Goal: Task Accomplishment & Management: Complete application form

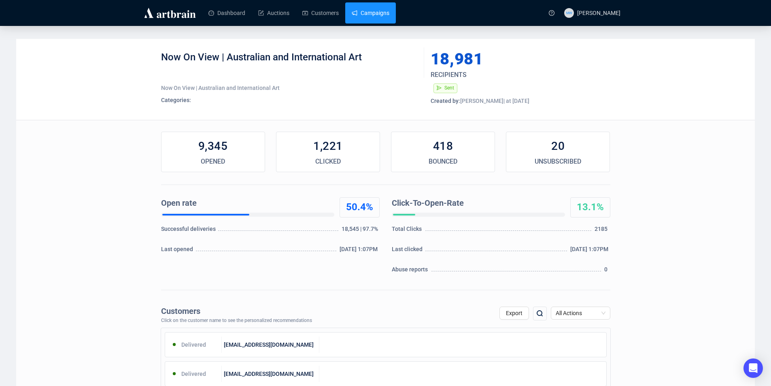
click at [379, 23] on link "Campaigns" at bounding box center [371, 12] width 38 height 21
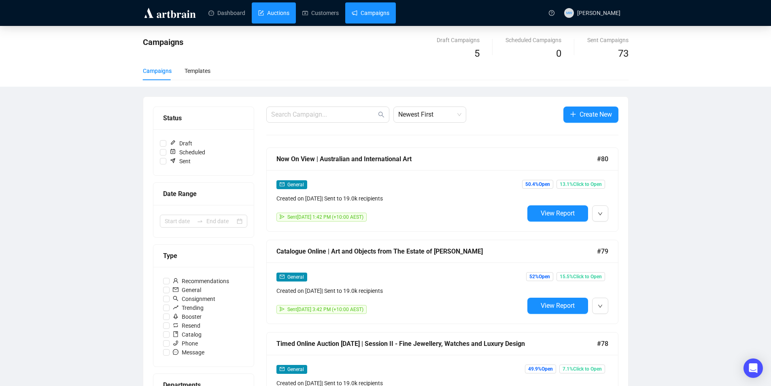
click at [281, 10] on link "Auctions" at bounding box center [273, 12] width 31 height 21
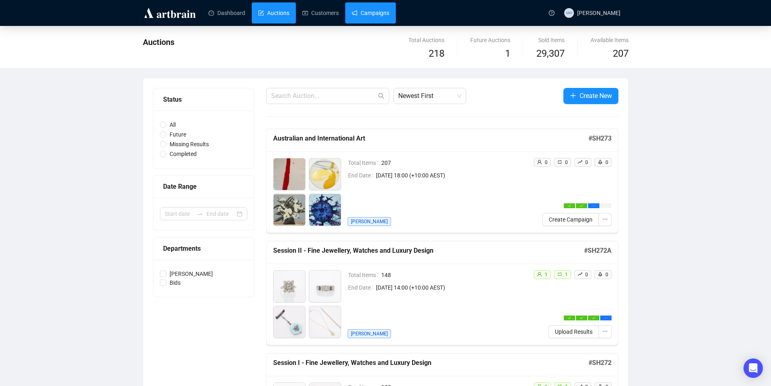
click at [377, 15] on link "Campaigns" at bounding box center [371, 12] width 38 height 21
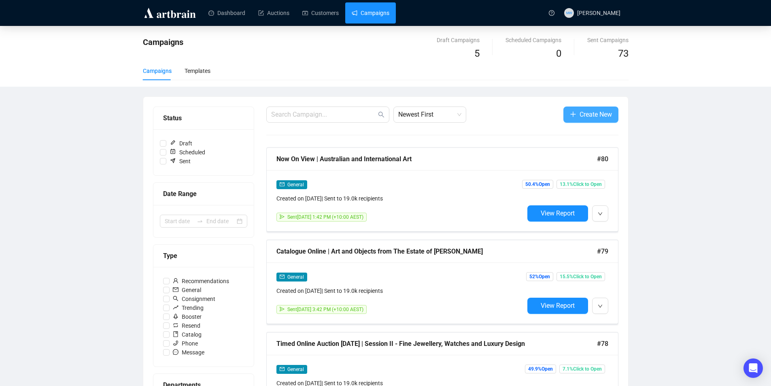
click at [574, 110] on span "button" at bounding box center [573, 114] width 6 height 10
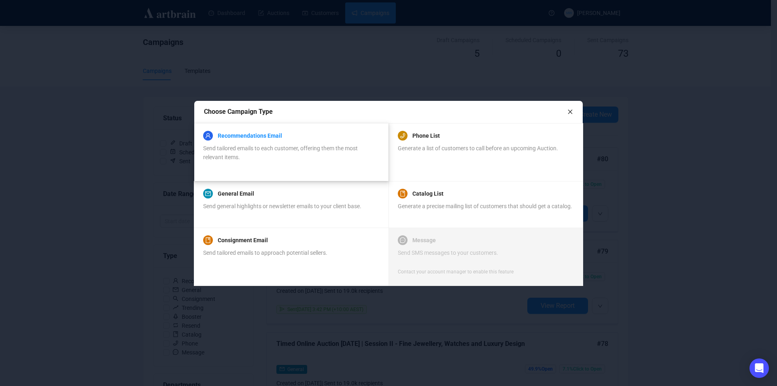
click at [237, 135] on link "Recommendations Email" at bounding box center [250, 136] width 64 height 10
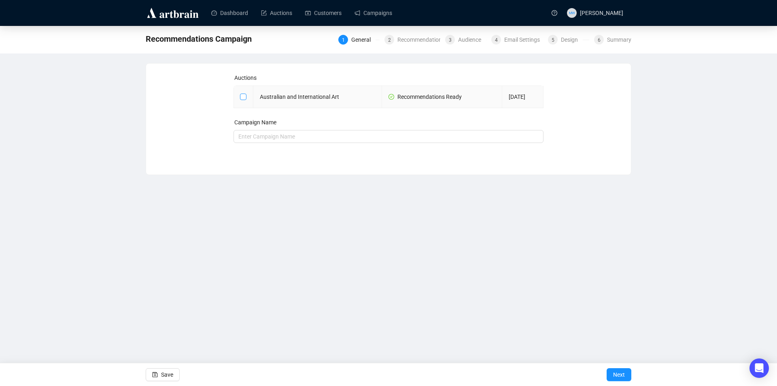
click at [242, 95] on input "checkbox" at bounding box center [243, 97] width 6 height 6
checkbox input "true"
type input "Australian and International Art Campaign"
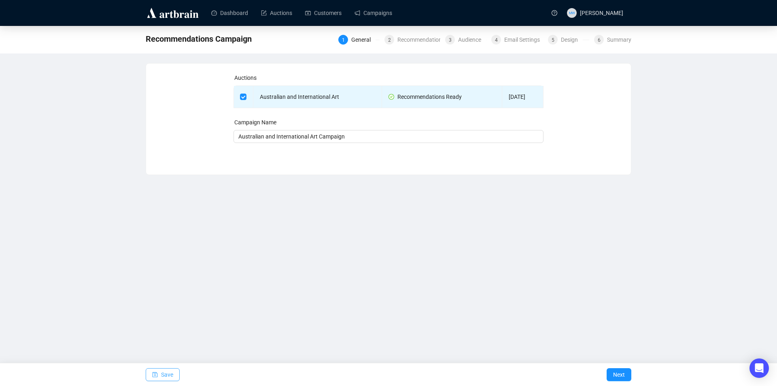
click at [165, 377] on span "Save" at bounding box center [167, 374] width 12 height 23
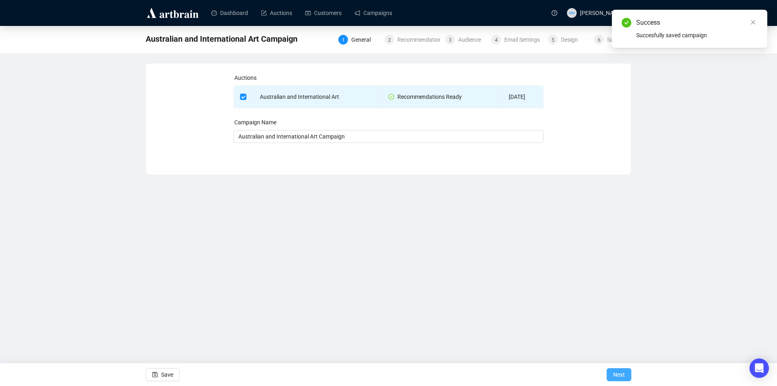
click at [622, 375] on span "Next" at bounding box center [619, 374] width 12 height 23
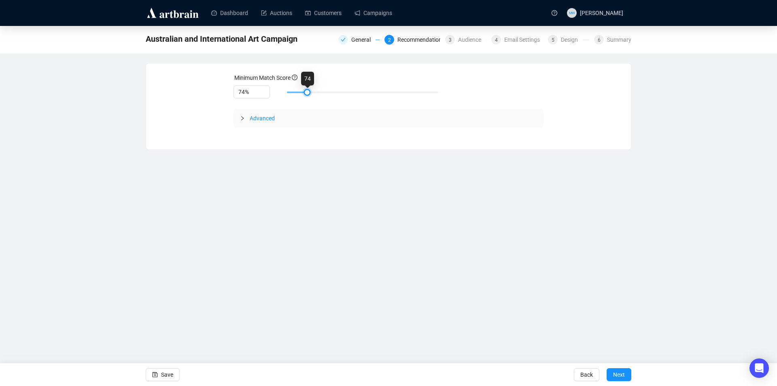
drag, startPoint x: 336, startPoint y: 92, endPoint x: 304, endPoint y: 92, distance: 32.4
click at [305, 92] on div at bounding box center [307, 92] width 4 height 4
type input "80%"
drag, startPoint x: 305, startPoint y: 92, endPoint x: 335, endPoint y: 89, distance: 29.7
click at [336, 90] on div at bounding box center [338, 92] width 4 height 4
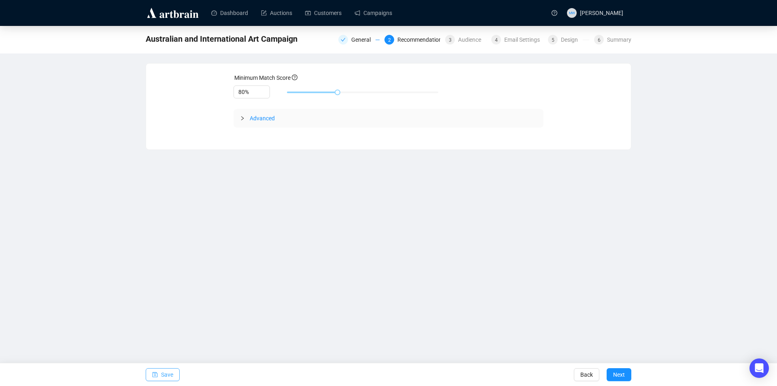
click at [159, 373] on button "Save" at bounding box center [163, 374] width 34 height 13
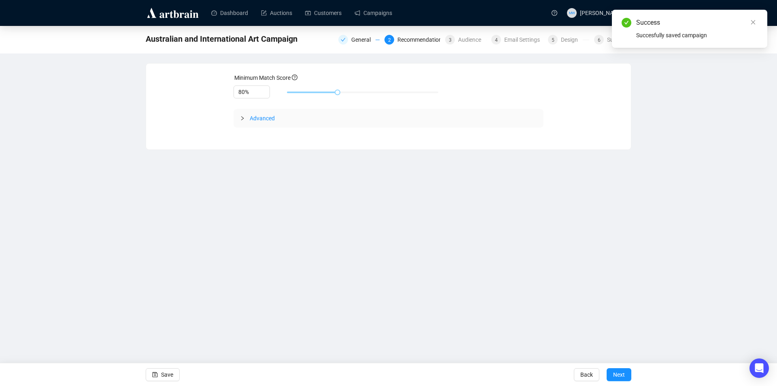
click at [477, 34] on div "General 2 Recommendations 3 Audience 4 Email Settings 5 Design 6 Summary" at bounding box center [485, 38] width 293 height 11
click at [476, 38] on div "Audience" at bounding box center [472, 40] width 28 height 10
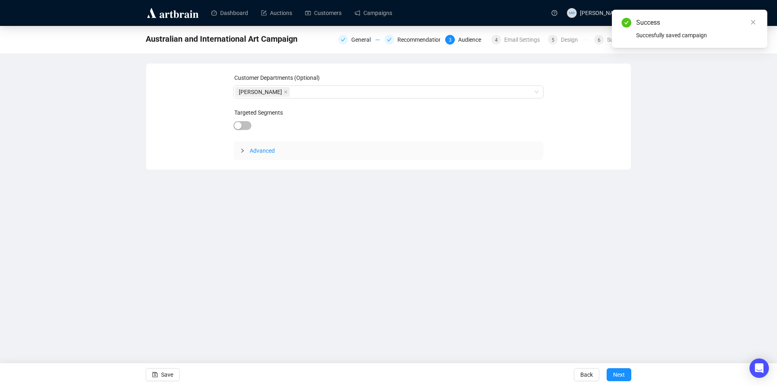
click at [513, 32] on div "Australian and International Art Campaign General Recommendations 3 Audience 4 …" at bounding box center [389, 39] width 486 height 16
click at [515, 38] on div "Email Settings" at bounding box center [525, 40] width 40 height 10
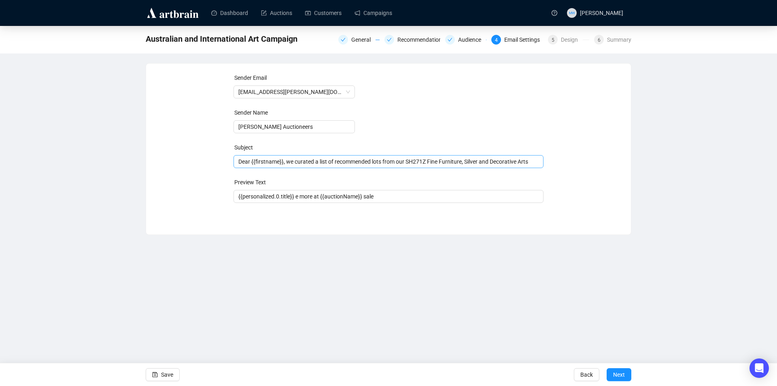
click at [530, 164] on span "Dear {{firstname}}, we curated a list of recommended lots from our SH271Z Fine …" at bounding box center [389, 161] width 311 height 6
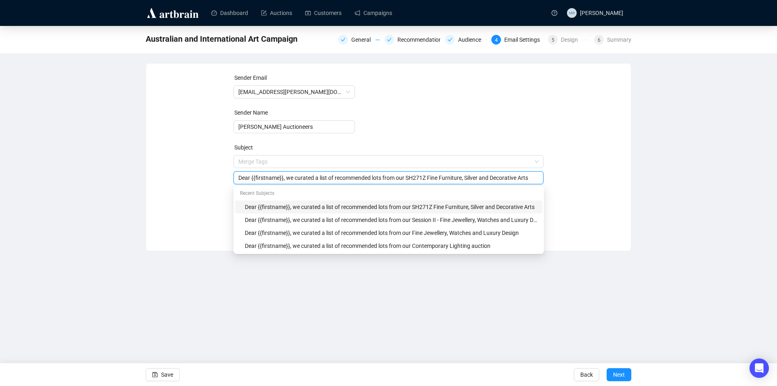
drag, startPoint x: 531, startPoint y: 179, endPoint x: 410, endPoint y: 173, distance: 120.8
click at [410, 173] on input "Dear {{firstname}}, we curated a list of recommended lots from our SH271Z Fine …" at bounding box center [388, 177] width 301 height 9
type input "Dear {{firstname}}, we curated a list of recommended lots from our Australian a…"
click at [582, 197] on div "Sender Email [EMAIL_ADDRESS][PERSON_NAME][DOMAIN_NAME] Sender Name [PERSON_NAME…" at bounding box center [389, 150] width 466 height 155
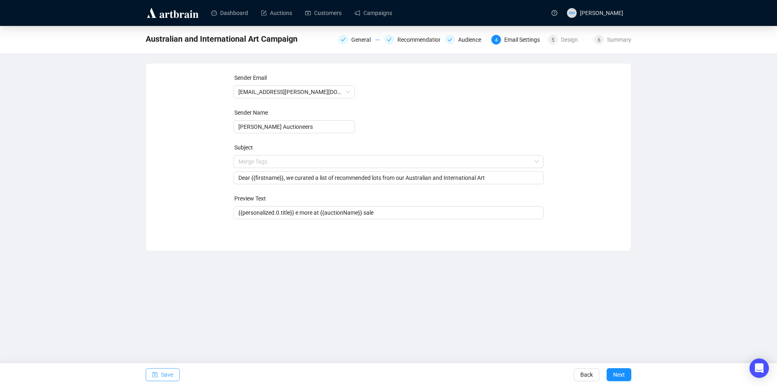
click at [164, 378] on span "Save" at bounding box center [167, 374] width 12 height 23
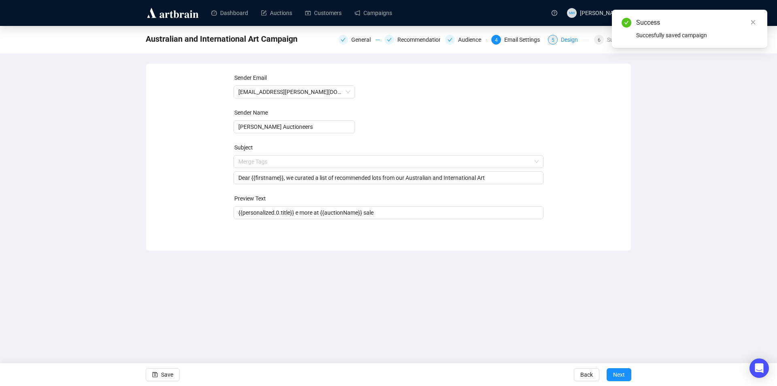
click at [577, 43] on div "Design" at bounding box center [572, 40] width 22 height 10
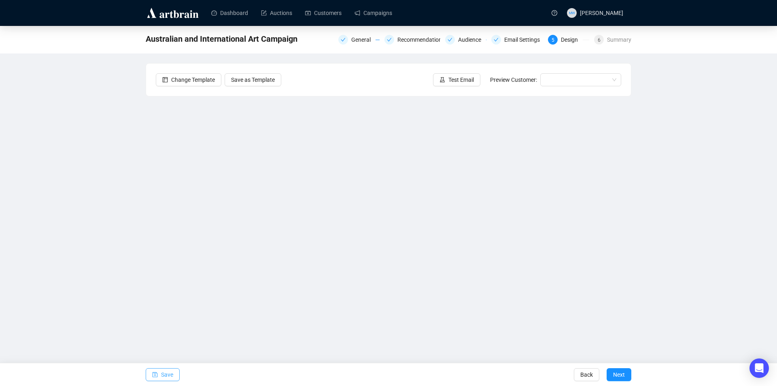
click at [166, 372] on span "Save" at bounding box center [167, 374] width 12 height 23
click at [159, 371] on button "Save" at bounding box center [163, 374] width 34 height 13
click at [156, 377] on icon "save" at bounding box center [155, 374] width 5 height 5
click at [168, 377] on span "Save" at bounding box center [167, 374] width 12 height 23
click at [460, 85] on button "Test Email" at bounding box center [456, 79] width 47 height 13
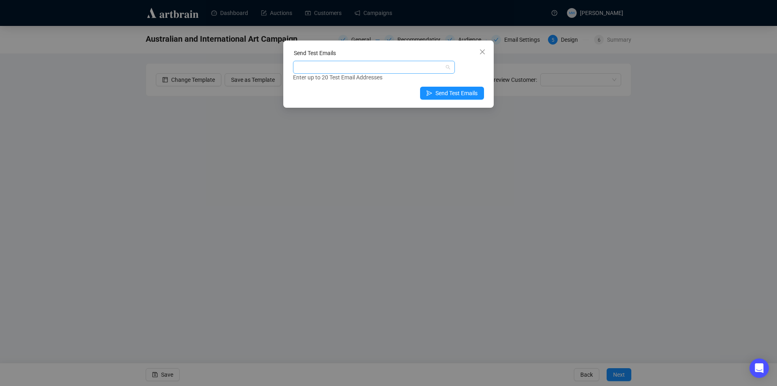
click at [378, 63] on div at bounding box center [370, 67] width 150 height 11
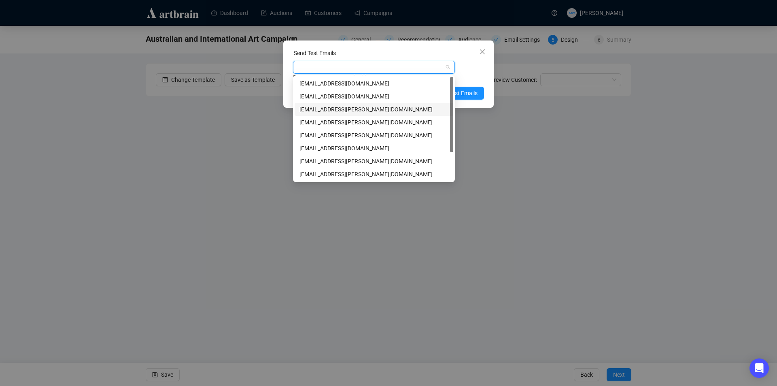
click at [334, 107] on div "[EMAIL_ADDRESS][PERSON_NAME][DOMAIN_NAME]" at bounding box center [374, 109] width 149 height 9
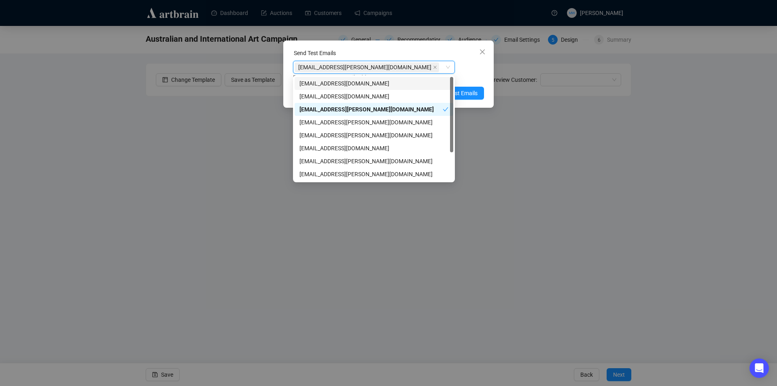
click at [488, 75] on div "Send Test Emails [EMAIL_ADDRESS][PERSON_NAME][DOMAIN_NAME] [EMAIL_ADDRESS][PERS…" at bounding box center [388, 73] width 211 height 67
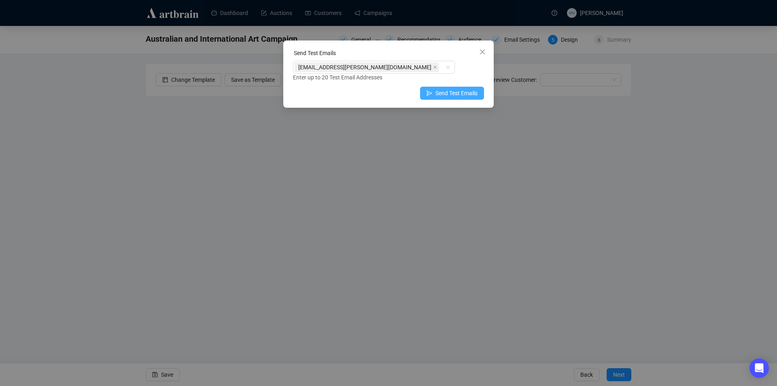
click at [456, 94] on span "Send Test Emails" at bounding box center [457, 93] width 42 height 9
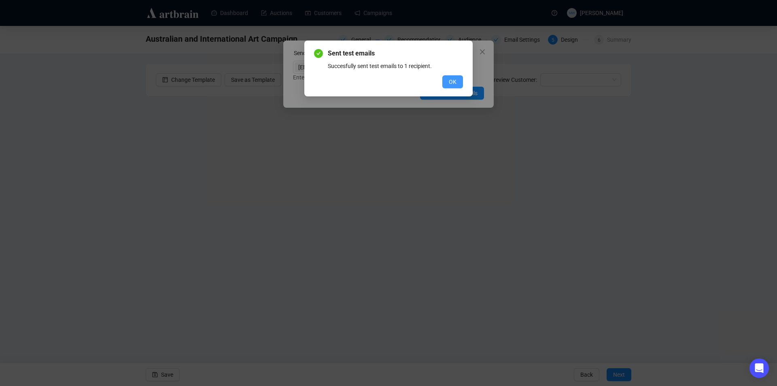
click at [453, 80] on span "OK" at bounding box center [453, 81] width 8 height 9
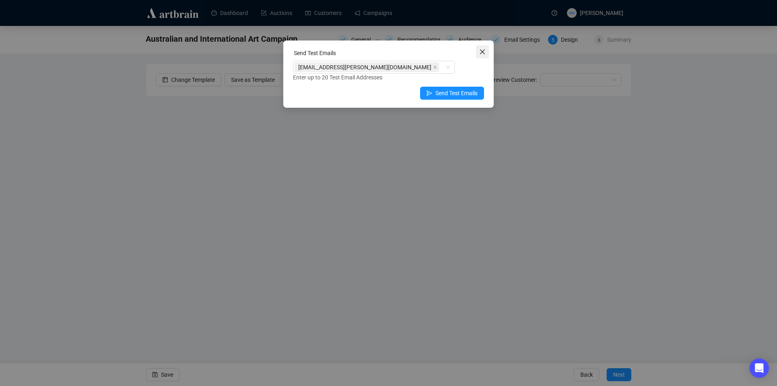
click at [483, 56] on button "Close" at bounding box center [482, 51] width 13 height 13
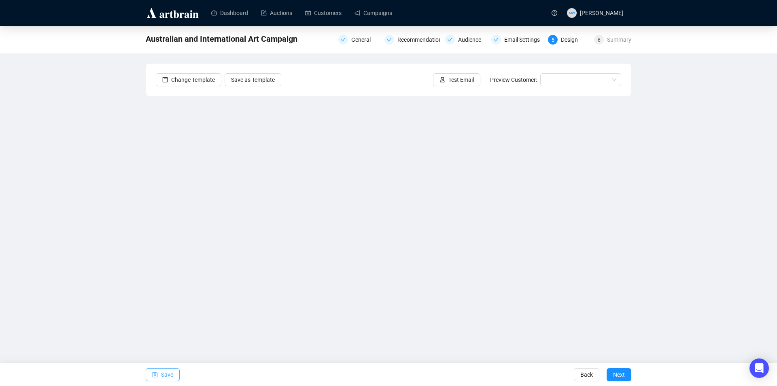
click at [169, 371] on span "Save" at bounding box center [167, 374] width 12 height 23
click at [160, 377] on button "Save" at bounding box center [163, 374] width 34 height 13
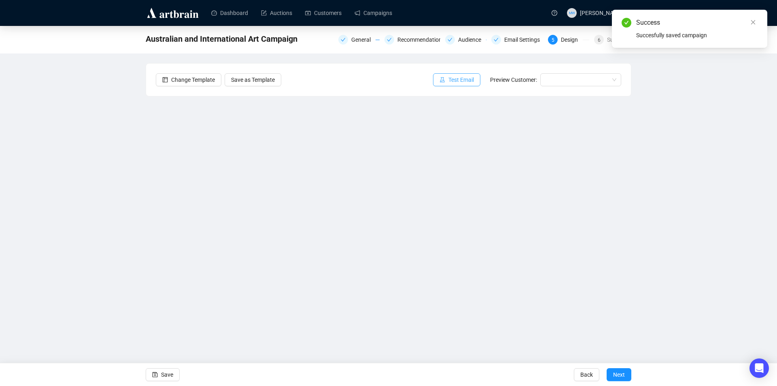
click at [445, 79] on icon "experiment" at bounding box center [442, 79] width 5 height 5
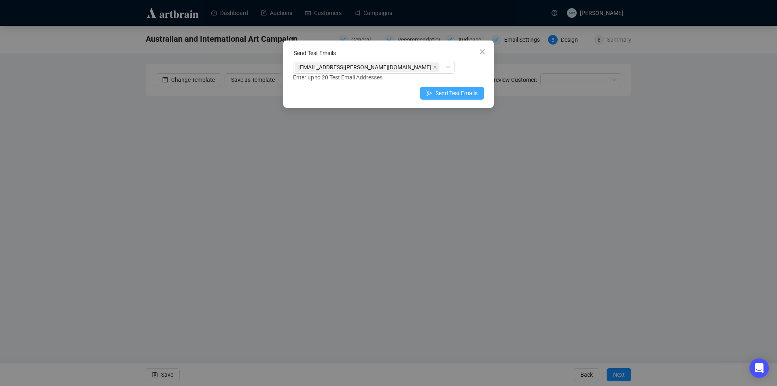
click at [464, 94] on span "Send Test Emails" at bounding box center [457, 93] width 42 height 9
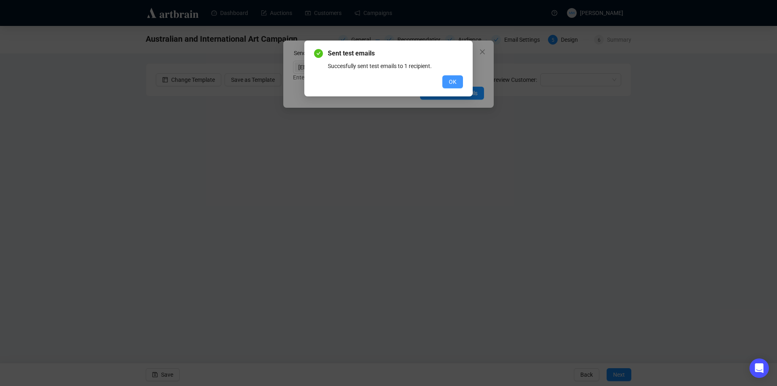
click at [461, 84] on button "OK" at bounding box center [453, 81] width 21 height 13
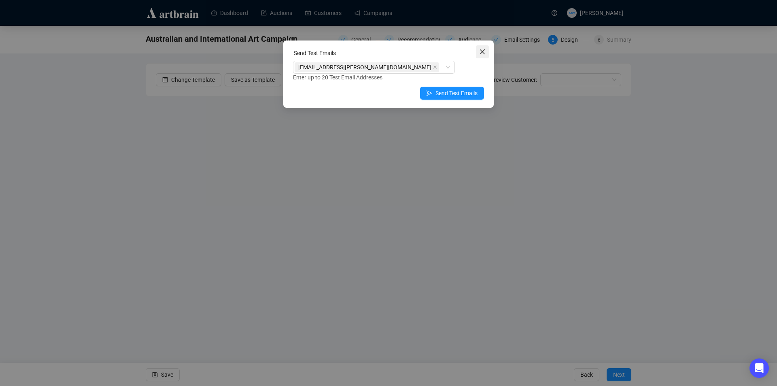
click at [484, 55] on button "Close" at bounding box center [482, 51] width 13 height 13
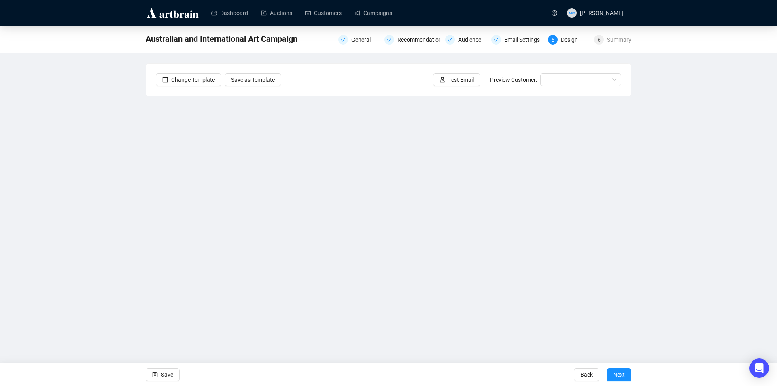
click at [532, 34] on div "General Recommendations Audience Email Settings 5 Design 6 Summary" at bounding box center [485, 38] width 293 height 11
click at [528, 40] on div "Email Settings" at bounding box center [525, 40] width 40 height 10
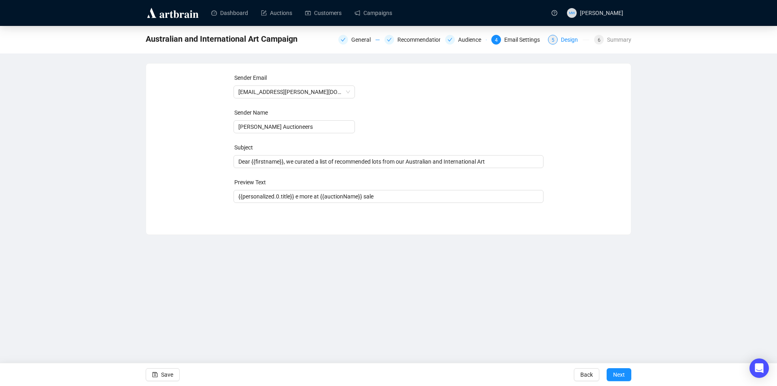
click at [570, 43] on div "Design" at bounding box center [572, 40] width 22 height 10
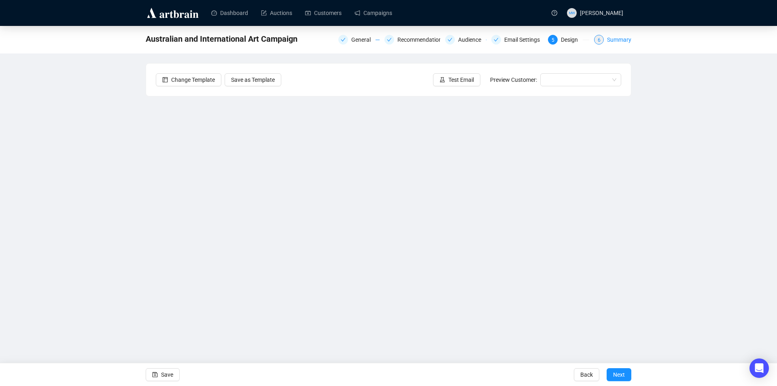
click at [610, 40] on div "Summary" at bounding box center [619, 40] width 24 height 10
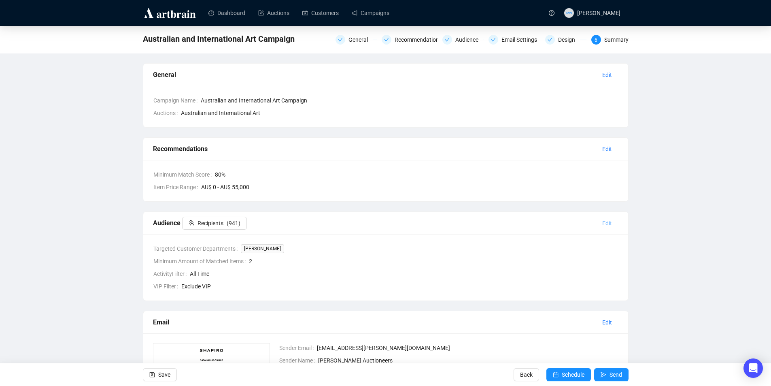
click at [609, 223] on span "Edit" at bounding box center [608, 223] width 10 height 9
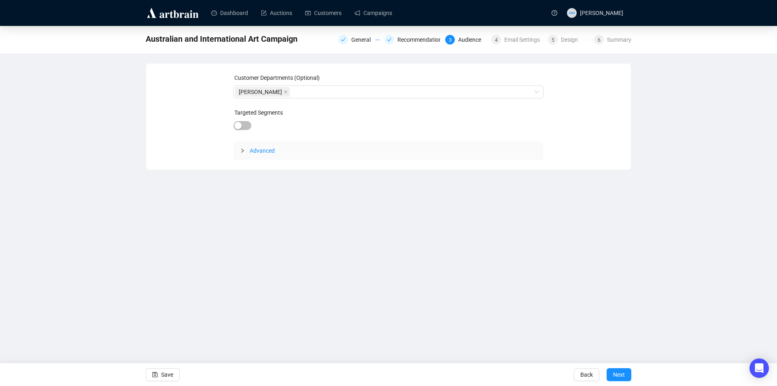
click at [424, 31] on div "Australian and International Art Campaign General Recommendations 3 Audience 4 …" at bounding box center [389, 39] width 486 height 16
click at [424, 41] on div "Recommendations" at bounding box center [424, 40] width 52 height 10
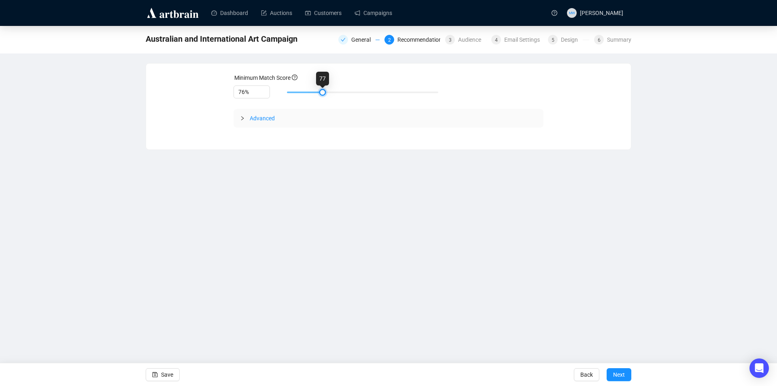
type input "75%"
drag, startPoint x: 335, startPoint y: 93, endPoint x: 308, endPoint y: 93, distance: 27.1
click at [308, 93] on div at bounding box center [362, 92] width 151 height 5
click at [153, 373] on icon "save" at bounding box center [155, 375] width 6 height 6
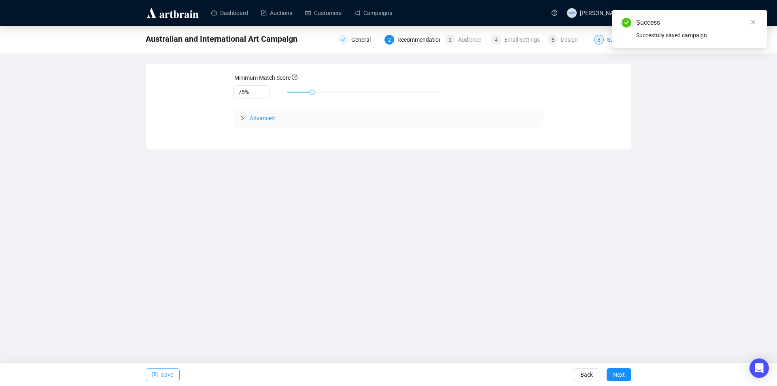
click at [602, 36] on div "6" at bounding box center [599, 40] width 10 height 10
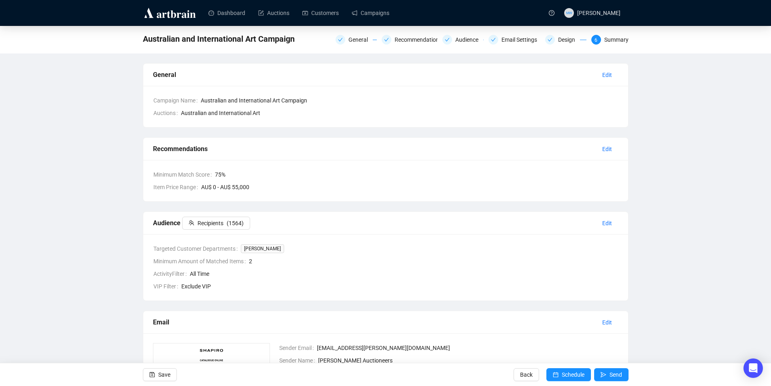
scroll to position [40, 0]
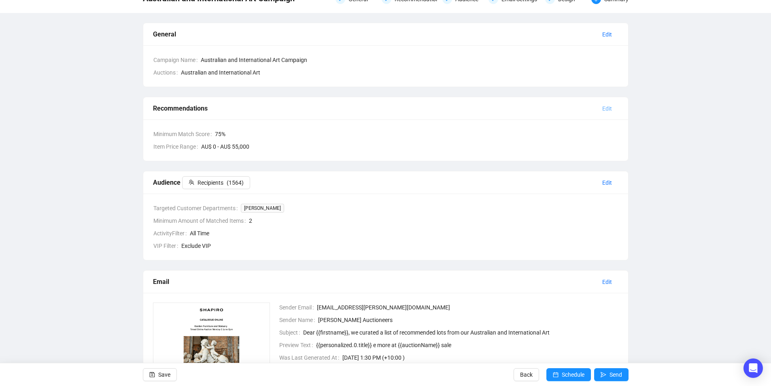
click at [608, 111] on span "Edit" at bounding box center [608, 108] width 10 height 9
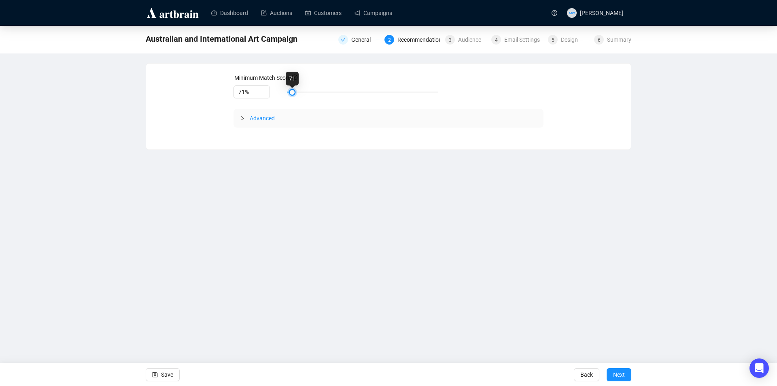
type input "70%"
drag, startPoint x: 313, startPoint y: 93, endPoint x: 206, endPoint y: 183, distance: 140.0
click at [286, 100] on form "Minimum Match Score 70% Advanced Save Back Next" at bounding box center [389, 100] width 311 height 54
click at [156, 368] on span "button" at bounding box center [155, 374] width 6 height 23
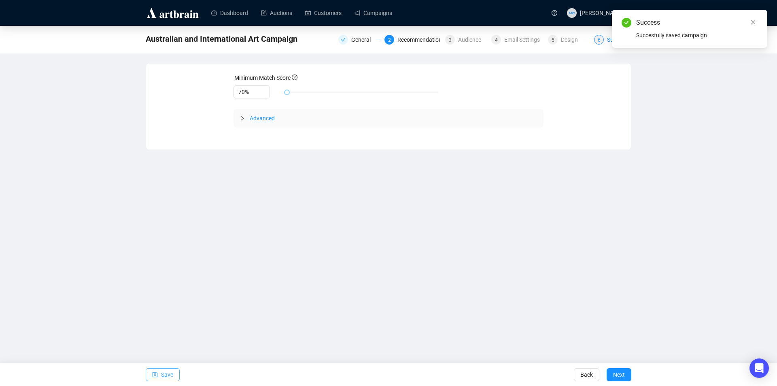
click at [602, 38] on div "6" at bounding box center [599, 40] width 10 height 10
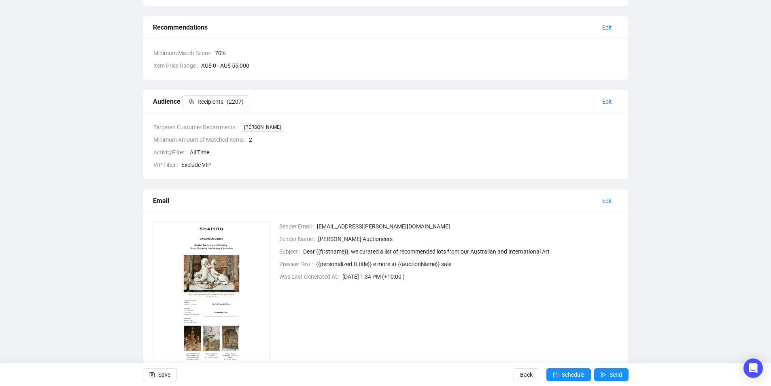
scroll to position [40, 0]
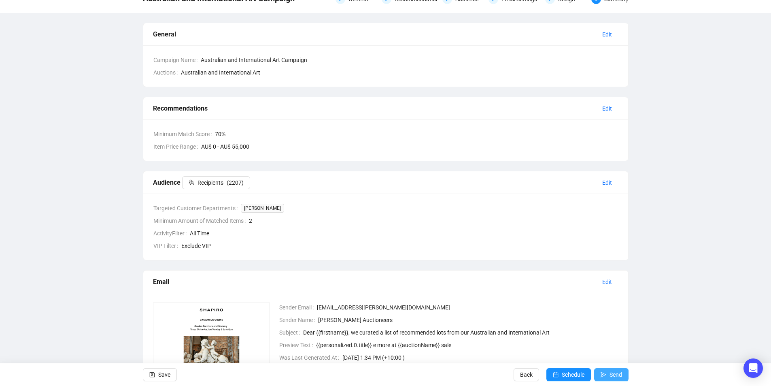
click at [618, 375] on span "Send" at bounding box center [616, 374] width 13 height 23
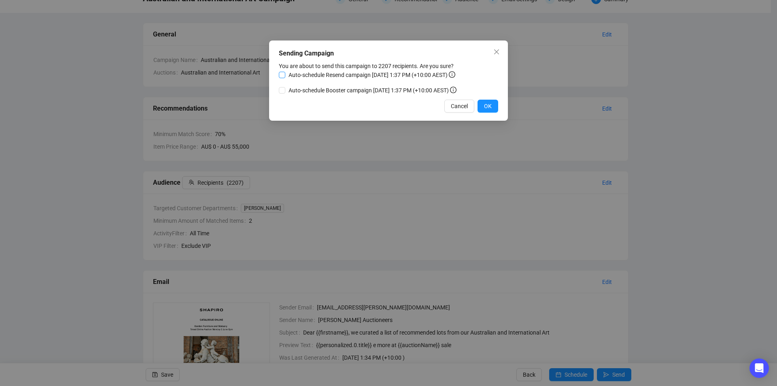
click at [285, 75] on input "Auto-schedule Resend campaign [DATE] 1:37 PM (+10:00 AEST)" at bounding box center [282, 75] width 6 height 6
checkbox input "true"
click at [283, 89] on input "Auto-schedule Booster campaign [DATE] 1:37 PM (+10:00 AEST)" at bounding box center [282, 90] width 6 height 6
checkbox input "true"
click at [492, 108] on button "OK" at bounding box center [488, 106] width 21 height 13
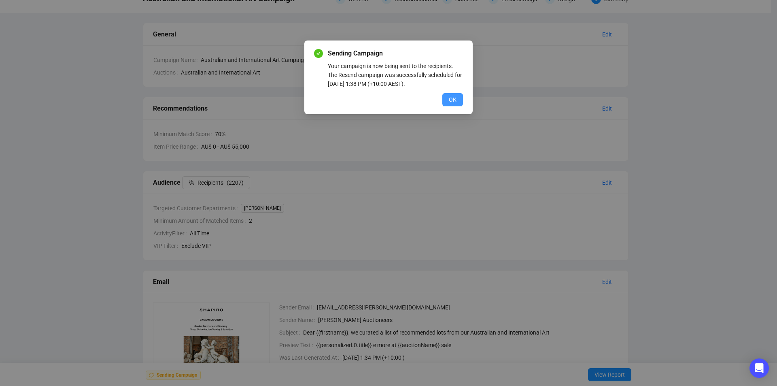
click at [451, 101] on span "OK" at bounding box center [453, 99] width 8 height 9
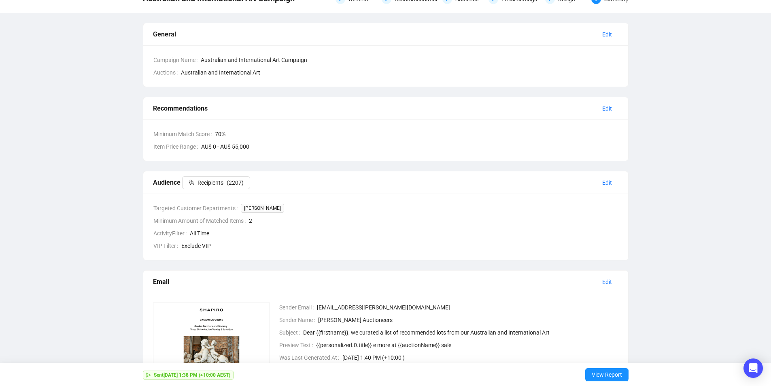
scroll to position [0, 0]
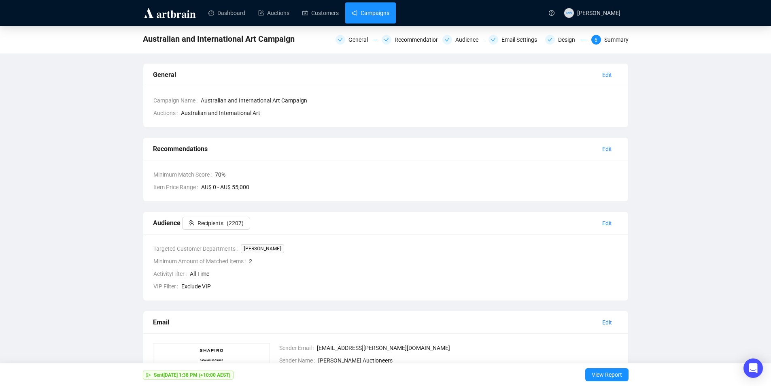
click at [375, 12] on link "Campaigns" at bounding box center [371, 12] width 38 height 21
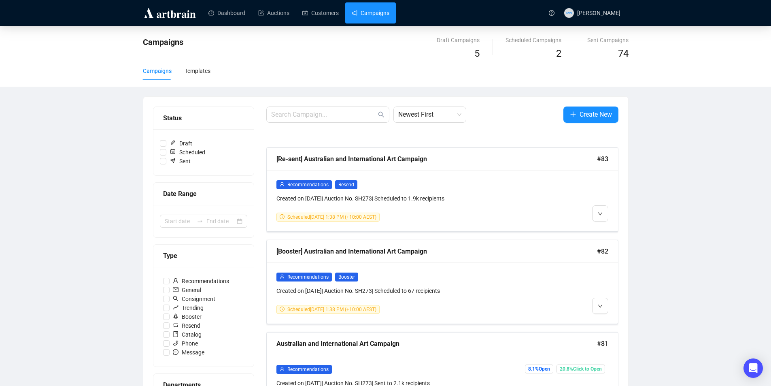
scroll to position [40, 0]
